Goal: Task Accomplishment & Management: Manage account settings

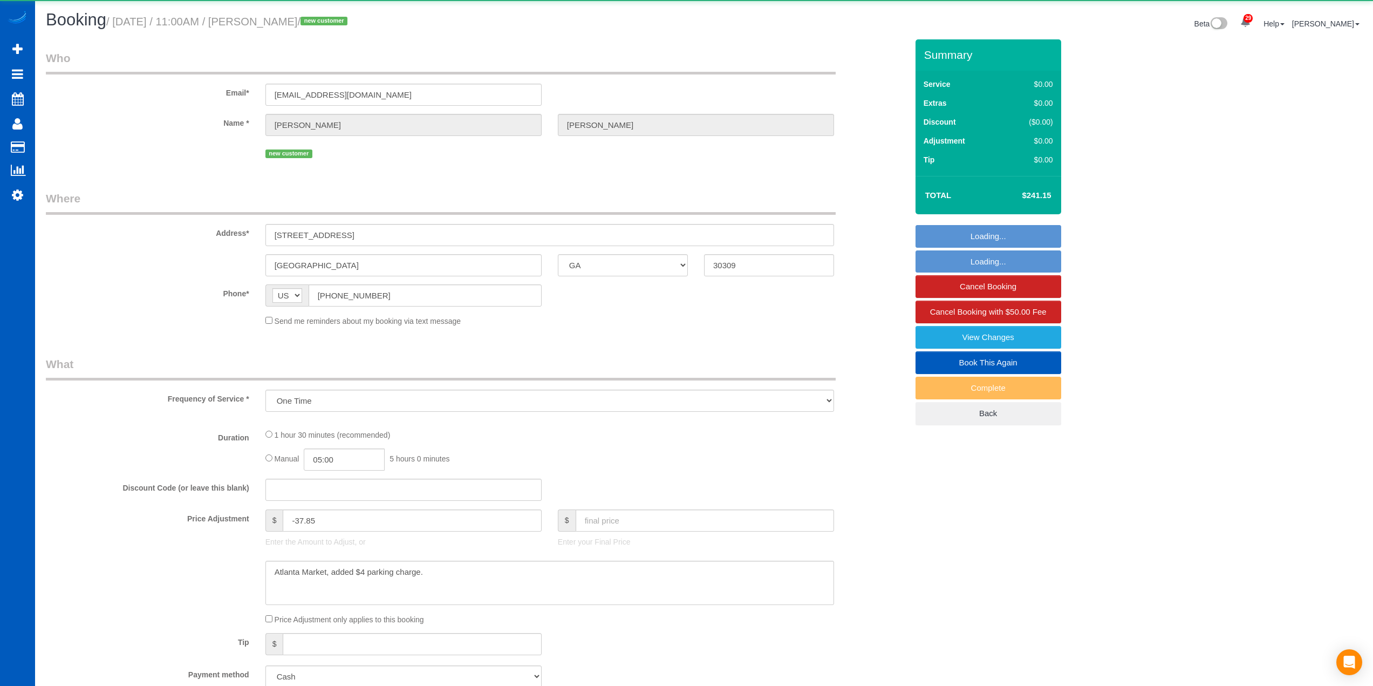
select select "GA"
select select "object:1078"
select select "199"
select select "1001"
select select "2"
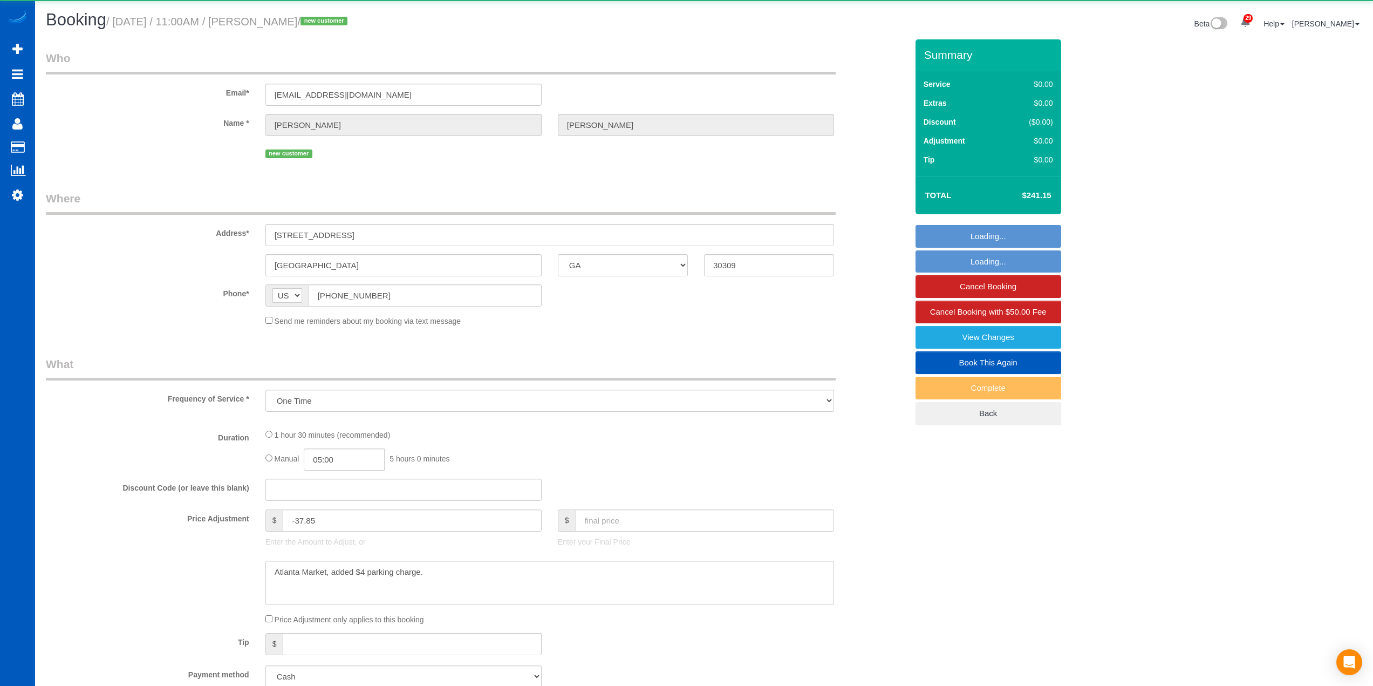
select select "2"
select select "spot1"
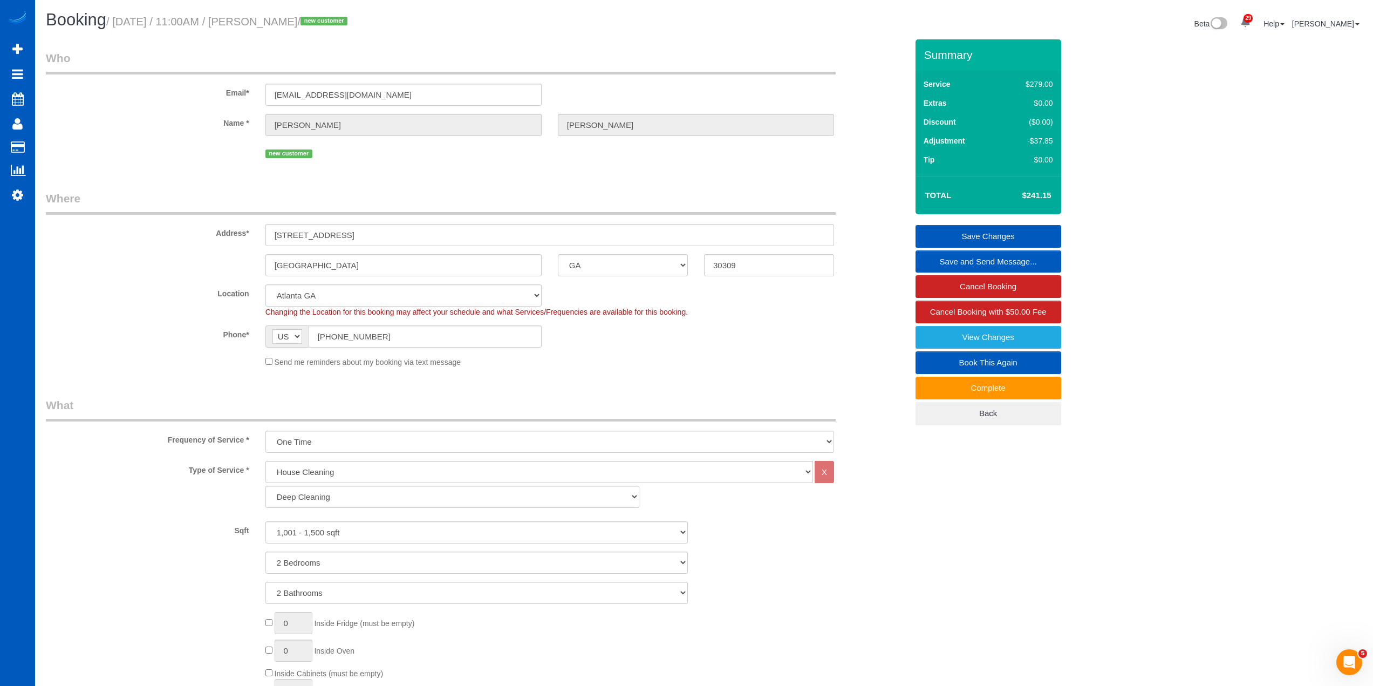
drag, startPoint x: 319, startPoint y: 22, endPoint x: 118, endPoint y: 28, distance: 201.3
click at [118, 28] on h1 "Booking / [DATE] / 11:00AM / [PERSON_NAME] / new customer" at bounding box center [371, 20] width 650 height 18
copy small "[DATE] / 11:00AM / [PERSON_NAME]"
